Goal: Task Accomplishment & Management: Manage account settings

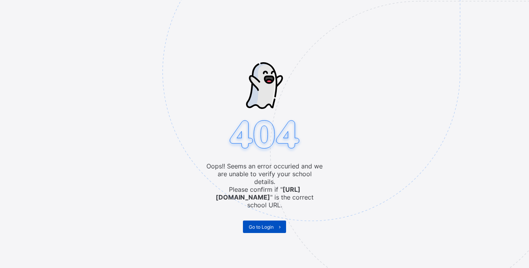
click at [265, 224] on span "Go to Login" at bounding box center [261, 227] width 25 height 6
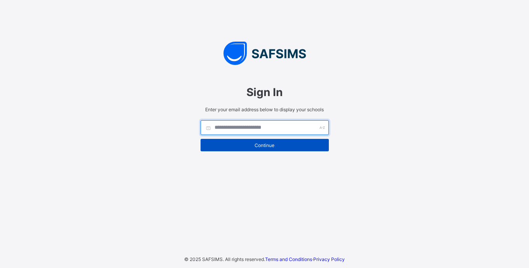
type input "**********"
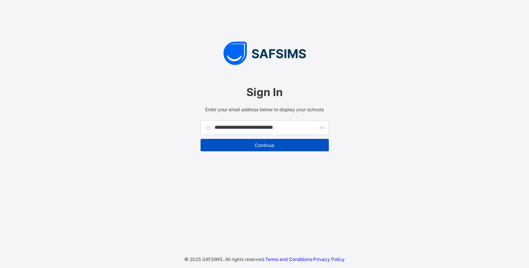
click at [246, 145] on span "Continue" at bounding box center [264, 145] width 117 height 6
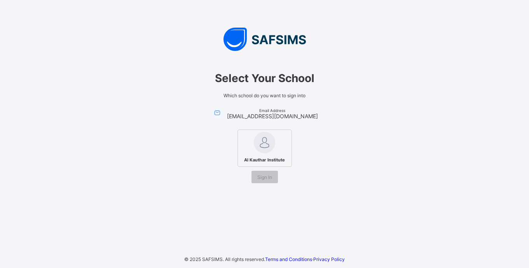
click at [265, 143] on img at bounding box center [264, 142] width 21 height 21
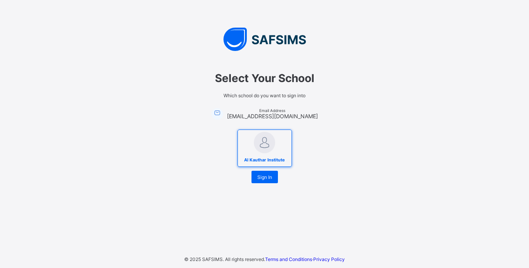
click at [265, 143] on img at bounding box center [264, 142] width 21 height 21
click at [265, 180] on span "Sign In" at bounding box center [264, 177] width 15 height 6
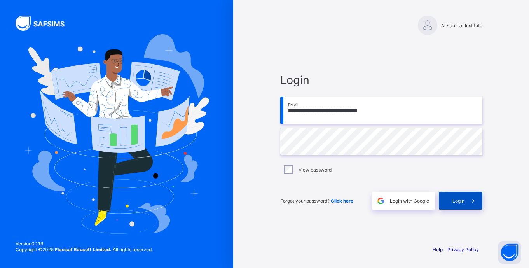
click at [450, 202] on div "Login" at bounding box center [461, 201] width 44 height 18
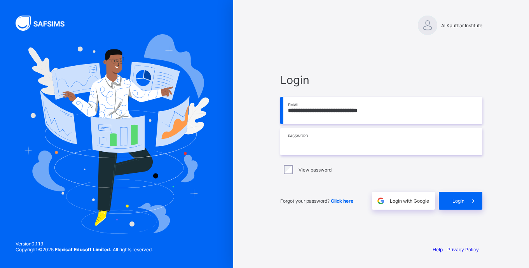
click at [353, 142] on input "text" at bounding box center [381, 141] width 202 height 27
click at [247, 190] on div "**********" at bounding box center [381, 134] width 296 height 268
click at [304, 176] on div "View password" at bounding box center [381, 169] width 202 height 16
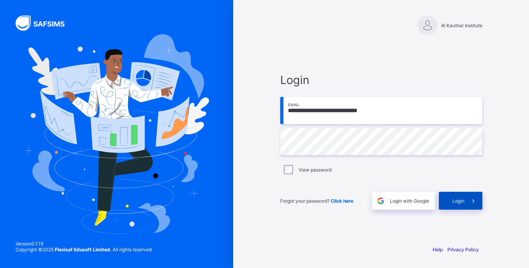
click at [456, 195] on div "Login" at bounding box center [461, 201] width 44 height 18
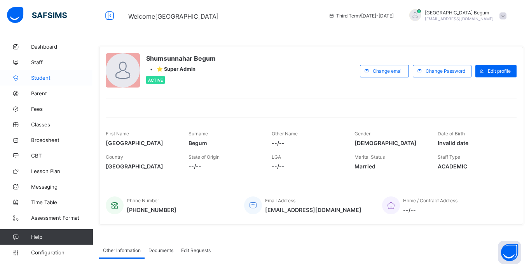
click at [54, 80] on span "Student" at bounding box center [62, 78] width 62 height 6
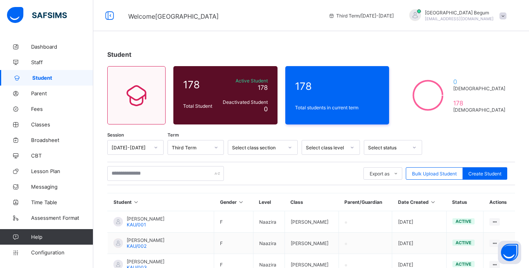
click at [311, 144] on div "Select class level" at bounding box center [323, 147] width 43 height 11
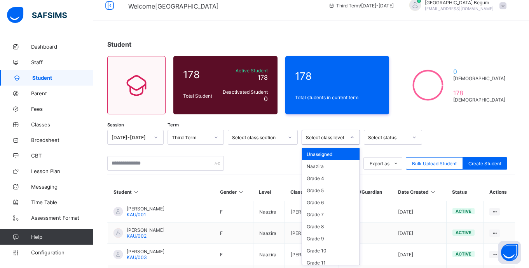
scroll to position [10, 0]
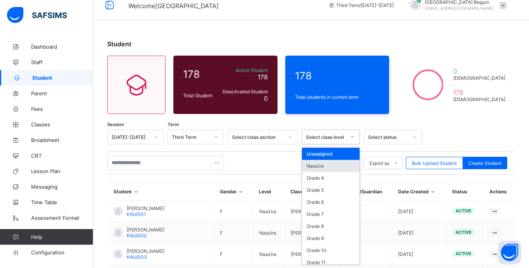
click at [323, 170] on div "Naazira" at bounding box center [331, 166] width 58 height 12
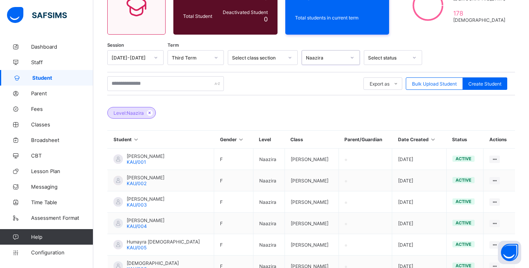
scroll to position [90, 0]
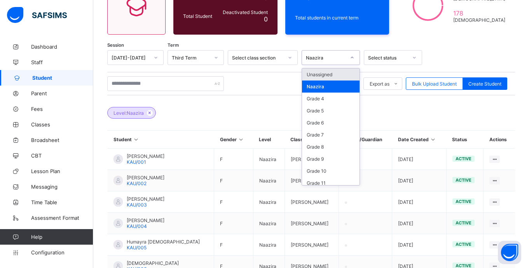
click at [338, 61] on div "Naazira" at bounding box center [323, 57] width 43 height 11
click at [336, 101] on div "Grade 4" at bounding box center [331, 98] width 58 height 12
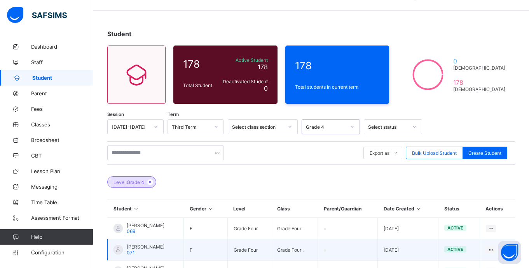
scroll to position [10, 0]
